Goal: Navigation & Orientation: Understand site structure

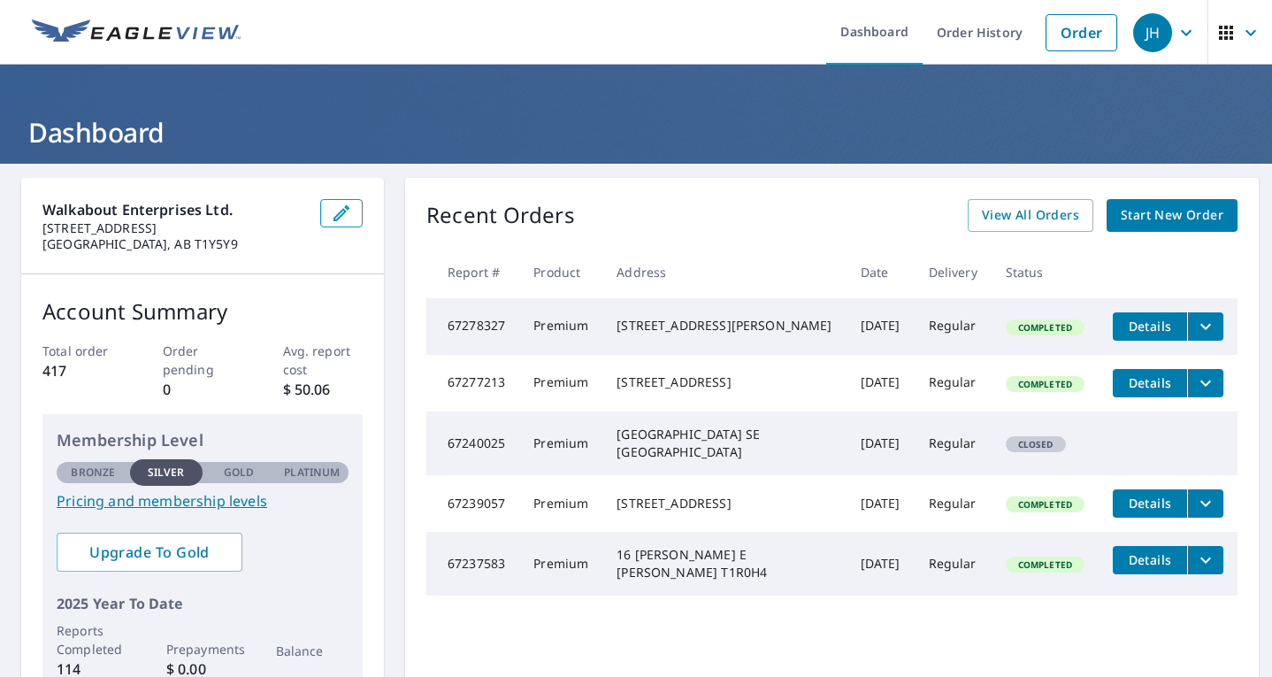
click at [429, 193] on div "Recent Orders View All Orders Start New Order Report # Product Address Date Del…" at bounding box center [832, 446] width 854 height 537
click at [425, 191] on div "Recent Orders View All Orders Start New Order Report # Product Address Date Del…" at bounding box center [832, 446] width 854 height 537
click at [424, 190] on div "Recent Orders View All Orders Start New Order Report # Product Address Date Del…" at bounding box center [832, 446] width 854 height 537
click at [408, 199] on div "Recent Orders View All Orders Start New Order Report # Product Address Date Del…" at bounding box center [832, 446] width 854 height 537
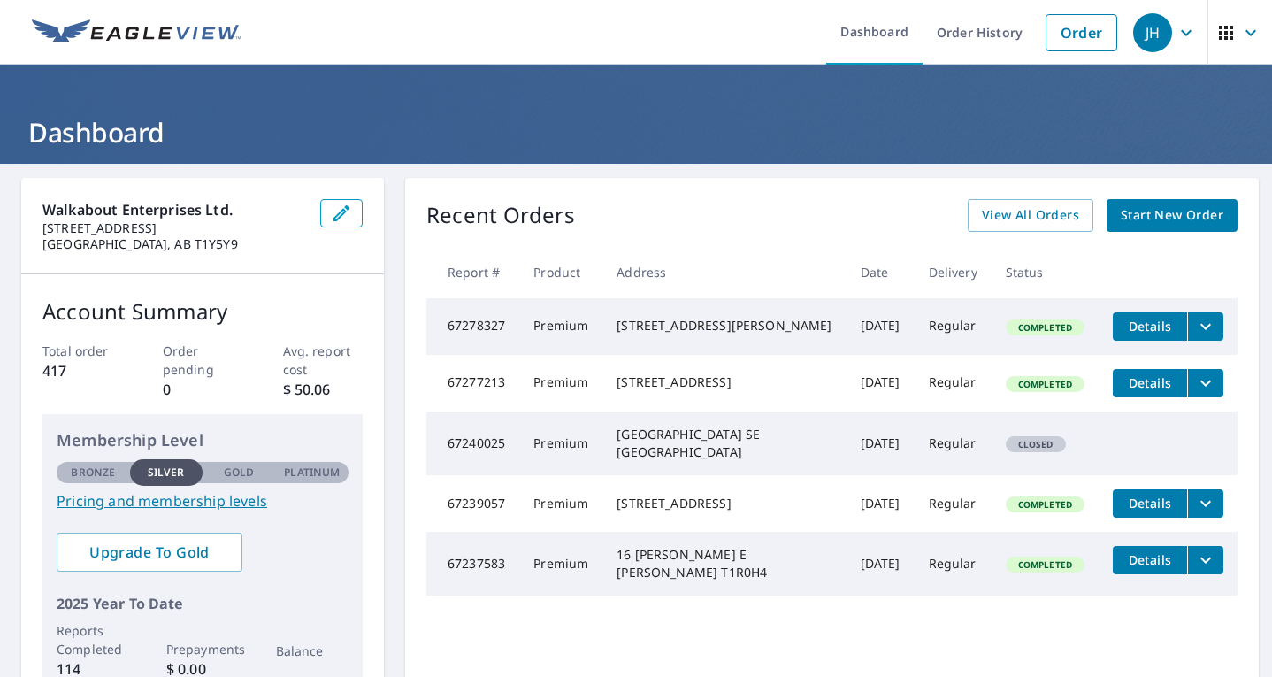
click at [349, 595] on div "Membership Level Bronze Silver Gold Platinum Silver Pricing and membership leve…" at bounding box center [202, 553] width 320 height 279
click at [448, 147] on h1 "Dashboard" at bounding box center [635, 132] width 1229 height 36
click at [381, 371] on div "Account Summary Total order 417 Order pending 0 Avg. report cost $ 50.06 Member…" at bounding box center [202, 494] width 363 height 440
click at [642, 256] on th "Address" at bounding box center [723, 272] width 243 height 52
click at [438, 117] on h1 "Dashboard" at bounding box center [635, 132] width 1229 height 36
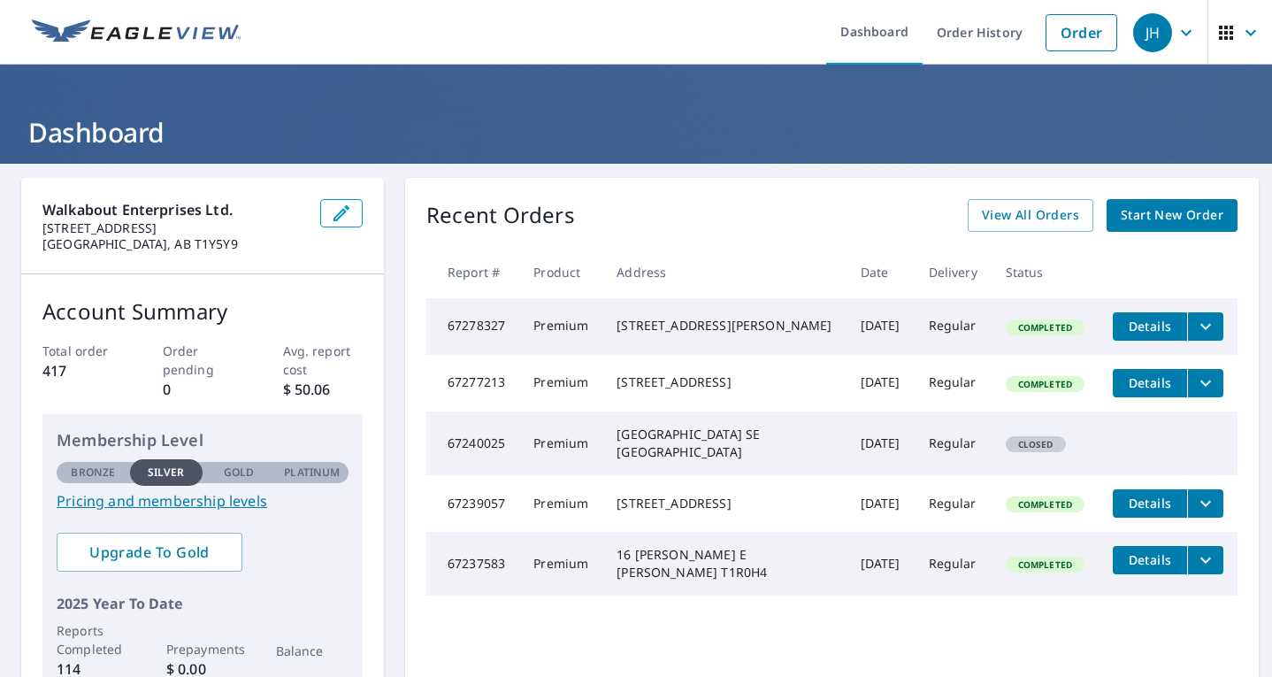
click at [437, 148] on h1 "Dashboard" at bounding box center [635, 132] width 1229 height 36
click at [437, 151] on header "Dashboard" at bounding box center [636, 114] width 1272 height 99
click at [364, 134] on h1 "Dashboard" at bounding box center [635, 132] width 1229 height 36
